Goal: Task Accomplishment & Management: Manage account settings

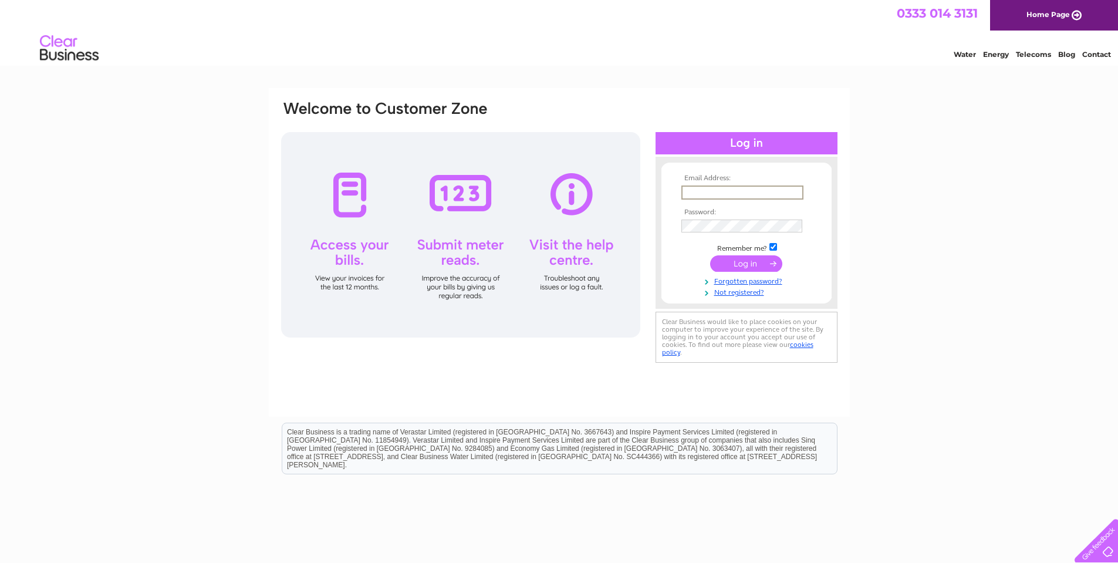
paste input "Purchase.Ledger@Kennedyslaw.com"
type input "Purchase.Ledger@Kennedyslaw.com"
click at [725, 262] on input "submit" at bounding box center [746, 262] width 72 height 16
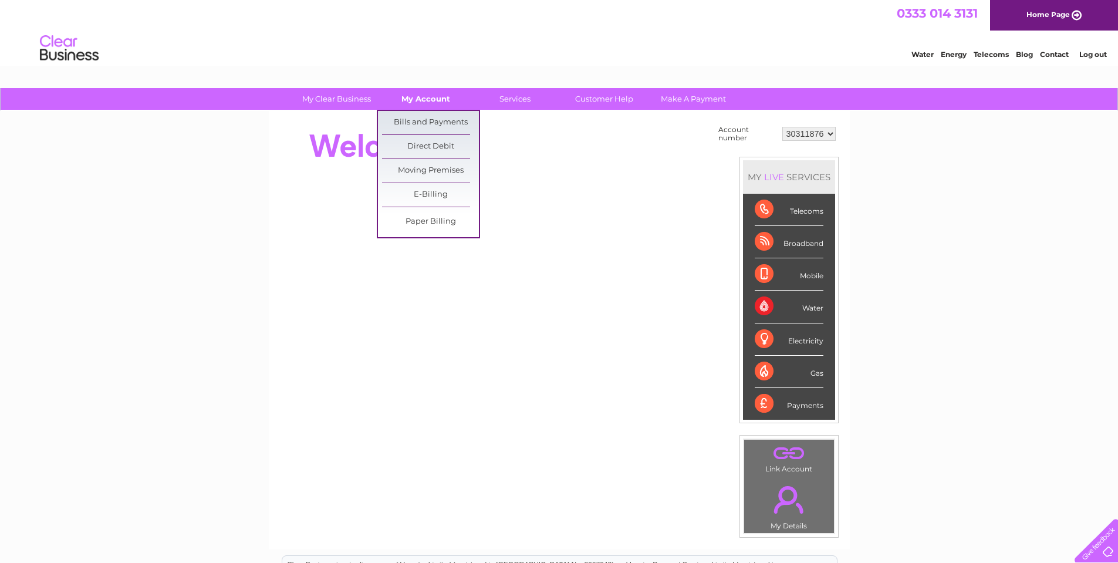
click at [428, 96] on link "My Account" at bounding box center [425, 99] width 97 height 22
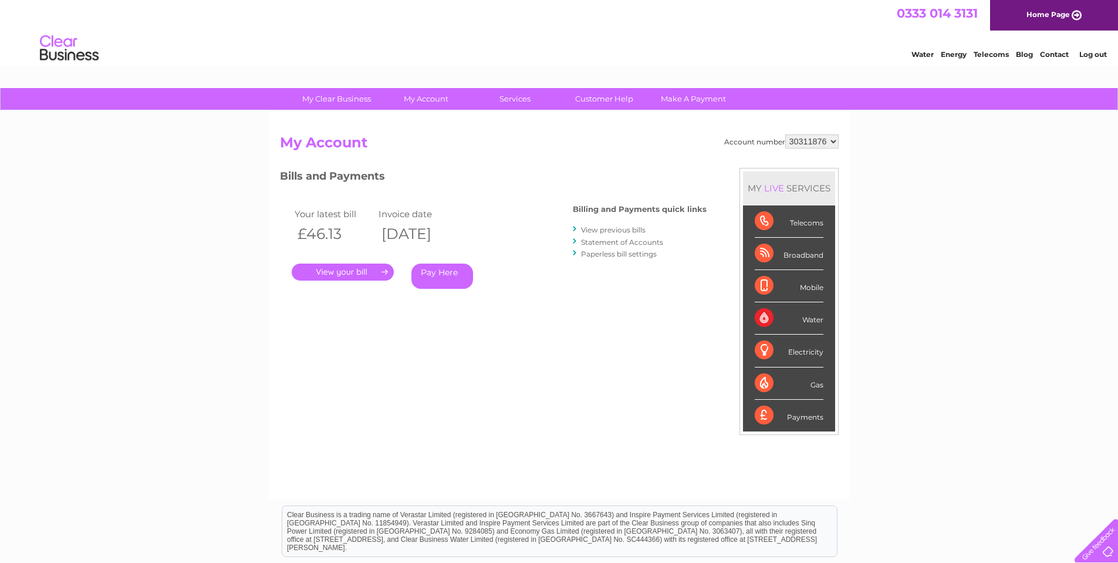
click at [833, 143] on select "30311876 30311882" at bounding box center [811, 141] width 53 height 14
select select "30311882"
click at [786, 134] on select "30311876 30311882" at bounding box center [811, 141] width 53 height 14
click at [349, 274] on link "." at bounding box center [343, 272] width 102 height 17
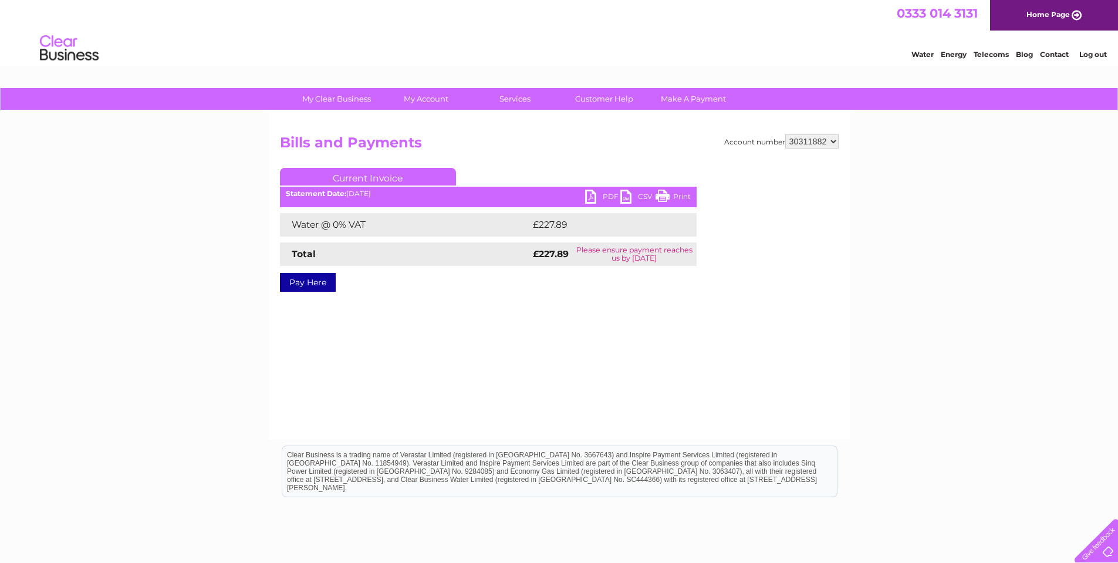
click at [603, 196] on link "PDF" at bounding box center [602, 198] width 35 height 17
click at [1099, 56] on link "Log out" at bounding box center [1093, 54] width 28 height 9
